Goal: Task Accomplishment & Management: Use online tool/utility

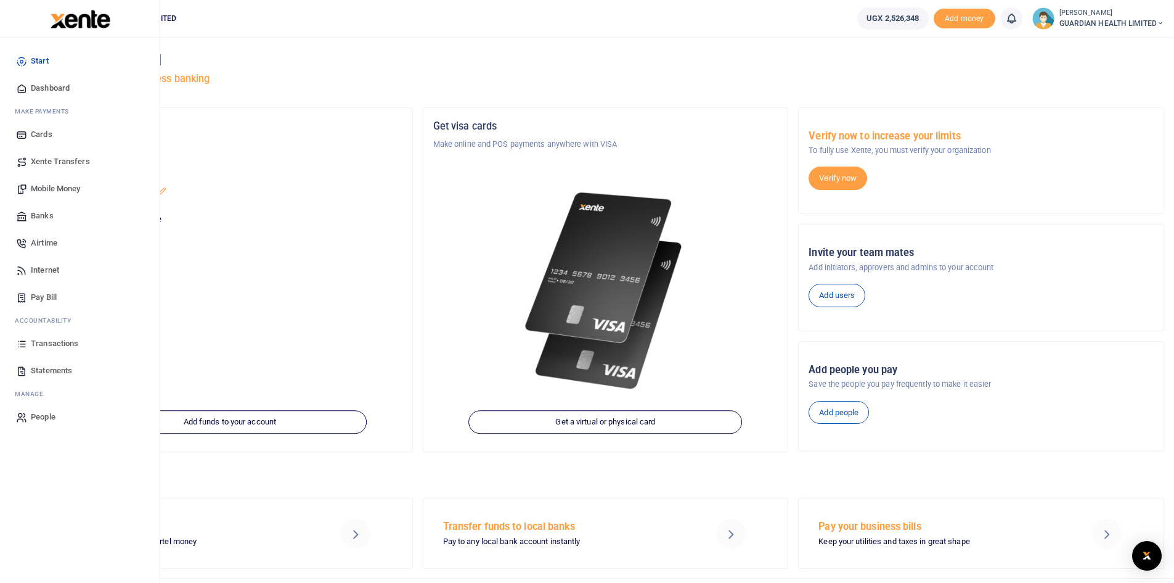
click at [66, 184] on span "Mobile Money" at bounding box center [55, 188] width 49 height 12
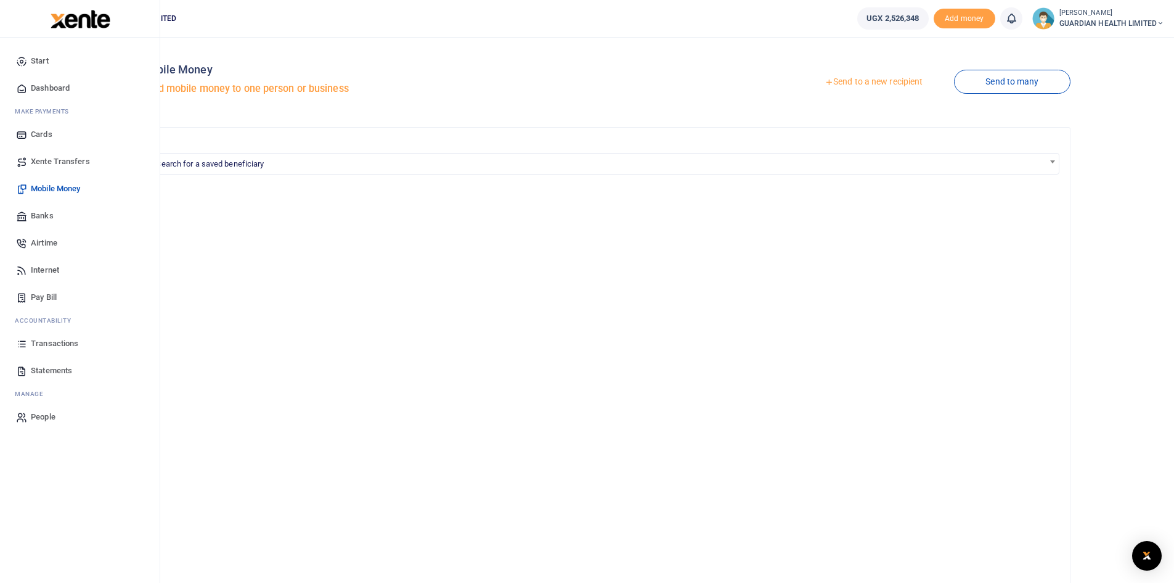
click at [51, 340] on span "Transactions" at bounding box center [54, 343] width 47 height 12
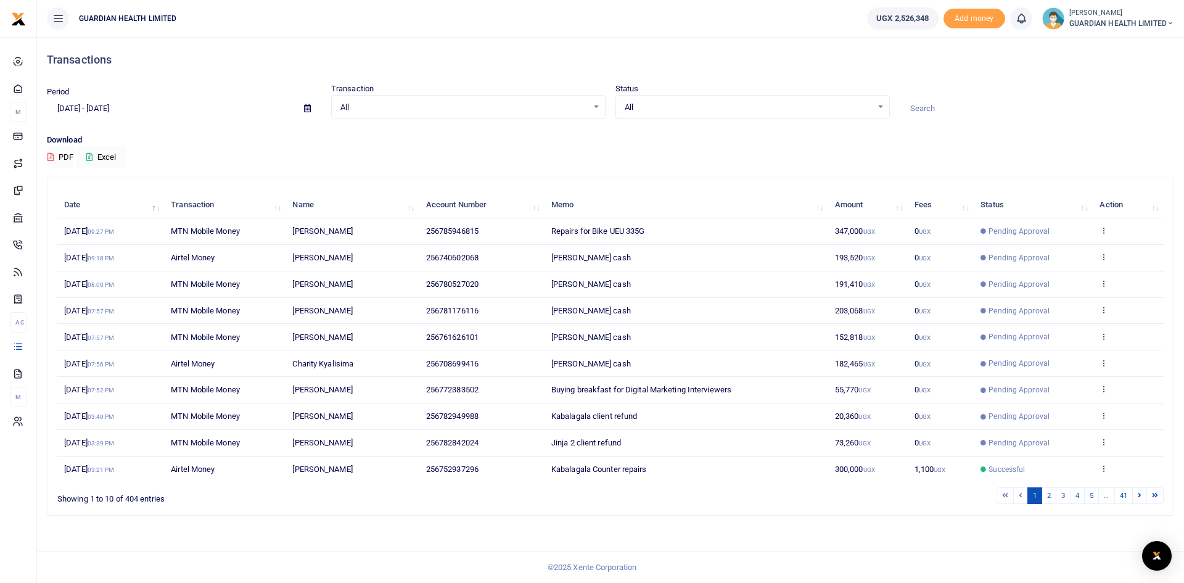
click at [305, 110] on icon at bounding box center [307, 108] width 7 height 8
click at [74, 210] on li "This Month" at bounding box center [90, 209] width 86 height 19
type input "[DATE] - [DATE]"
click at [104, 154] on button "Excel" at bounding box center [101, 157] width 51 height 21
